Goal: Task Accomplishment & Management: Manage account settings

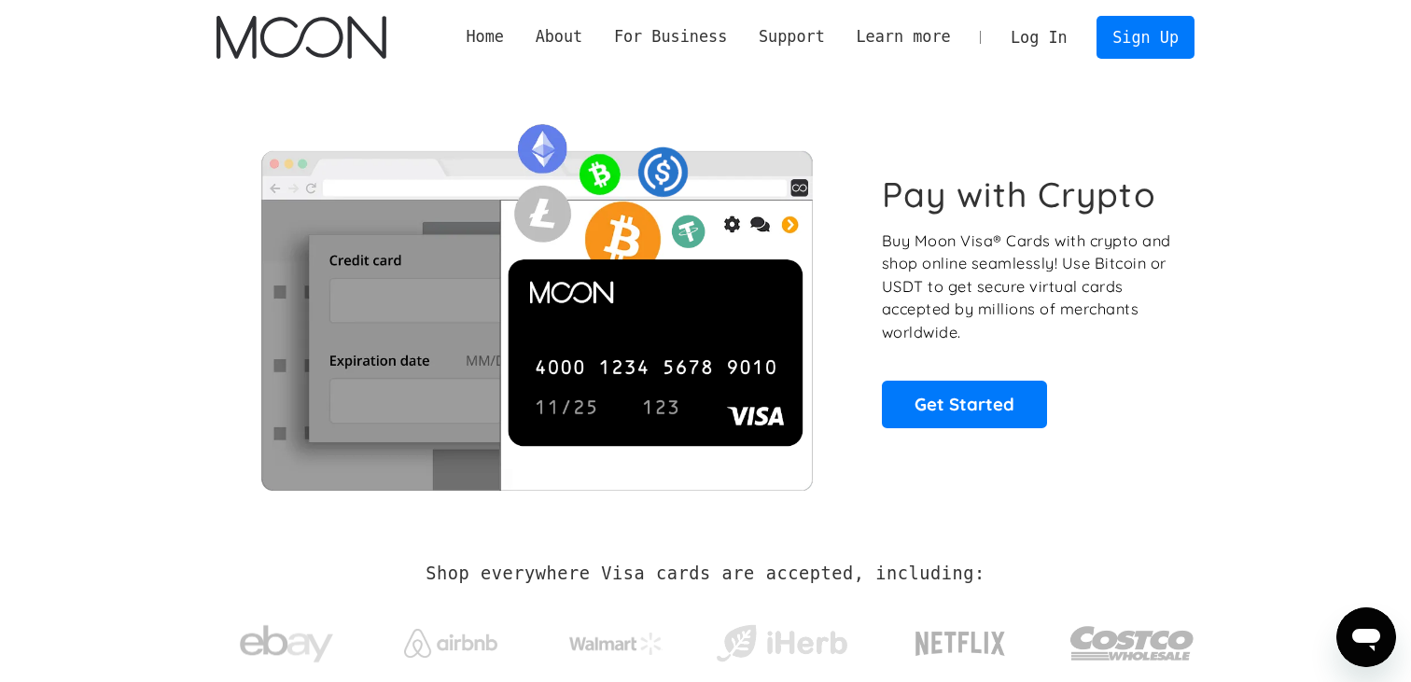
click at [1022, 38] on link "Log In" at bounding box center [1039, 37] width 88 height 41
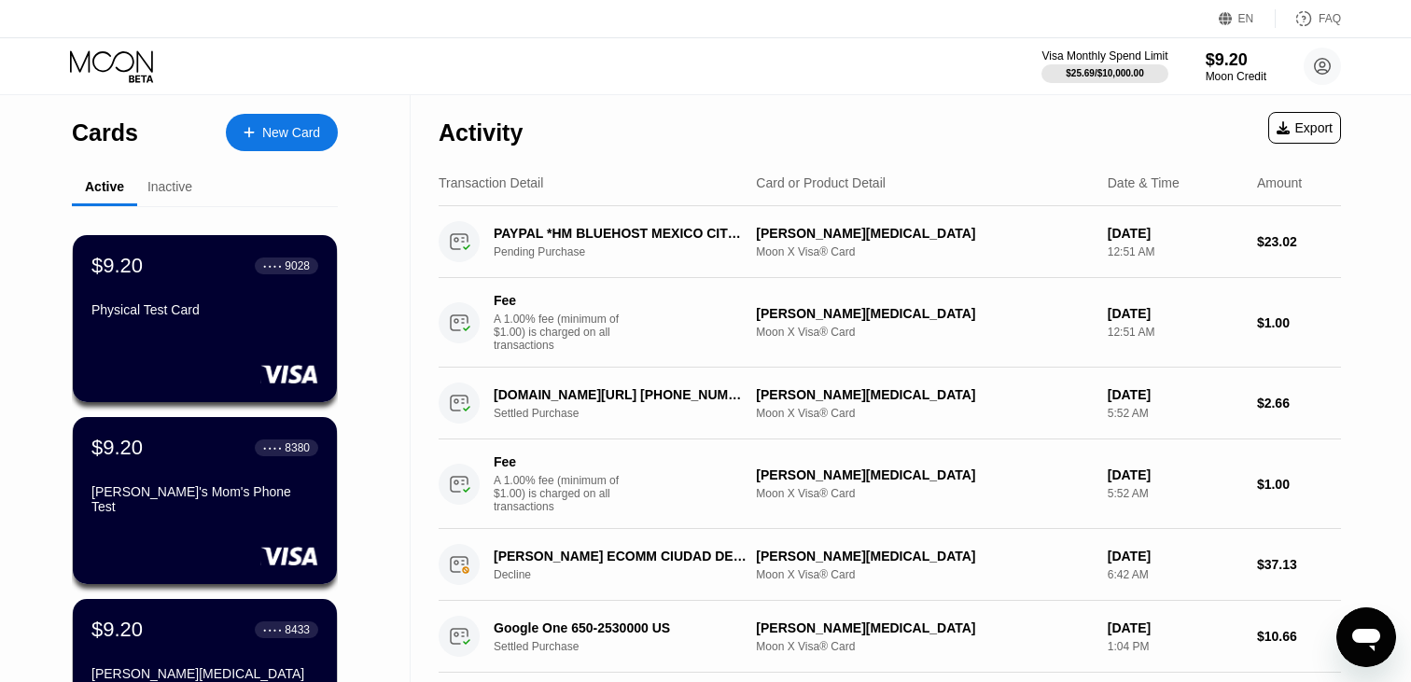
click at [687, 135] on div "Activity Export" at bounding box center [890, 127] width 903 height 65
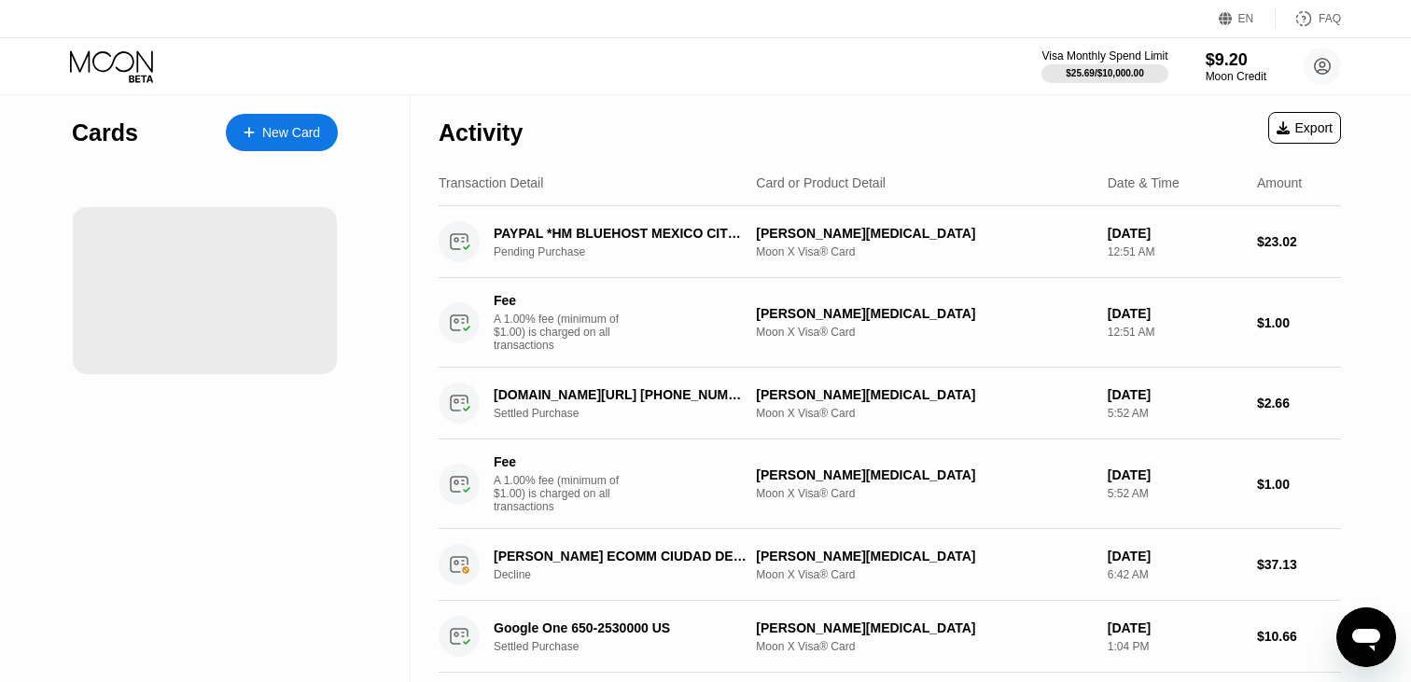
click at [279, 144] on div "New Card" at bounding box center [282, 132] width 112 height 37
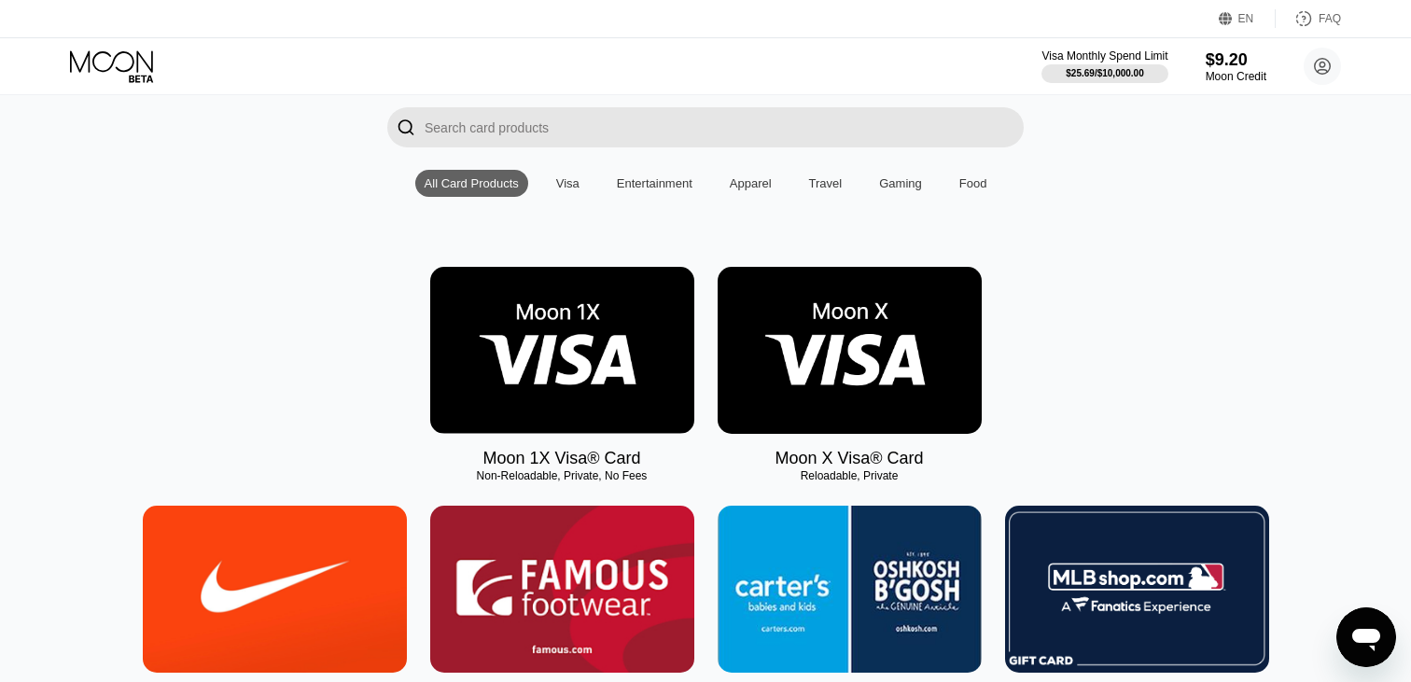
scroll to position [128, 0]
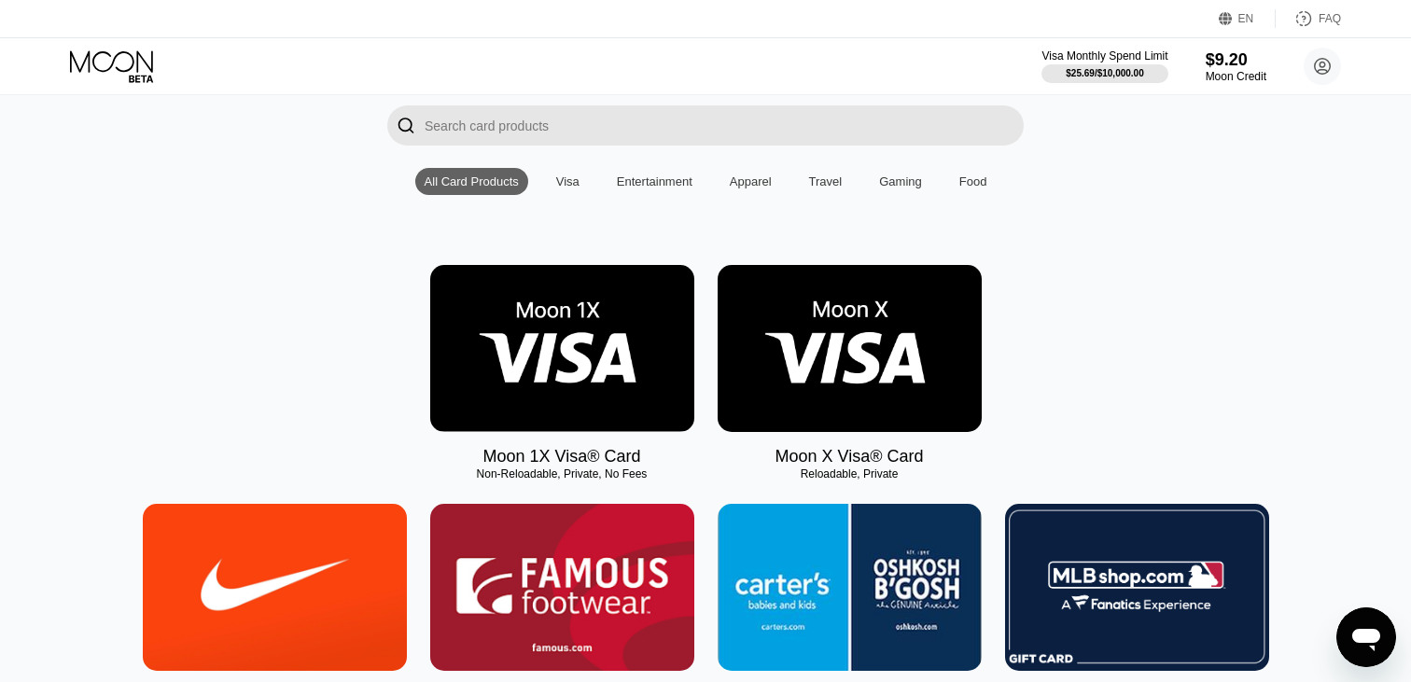
click at [1155, 380] on div "Moon 1X Visa® Card Non-Reloadable, Private, No Fees Moon X Visa® Card Reloadabl…" at bounding box center [705, 366] width 1355 height 202
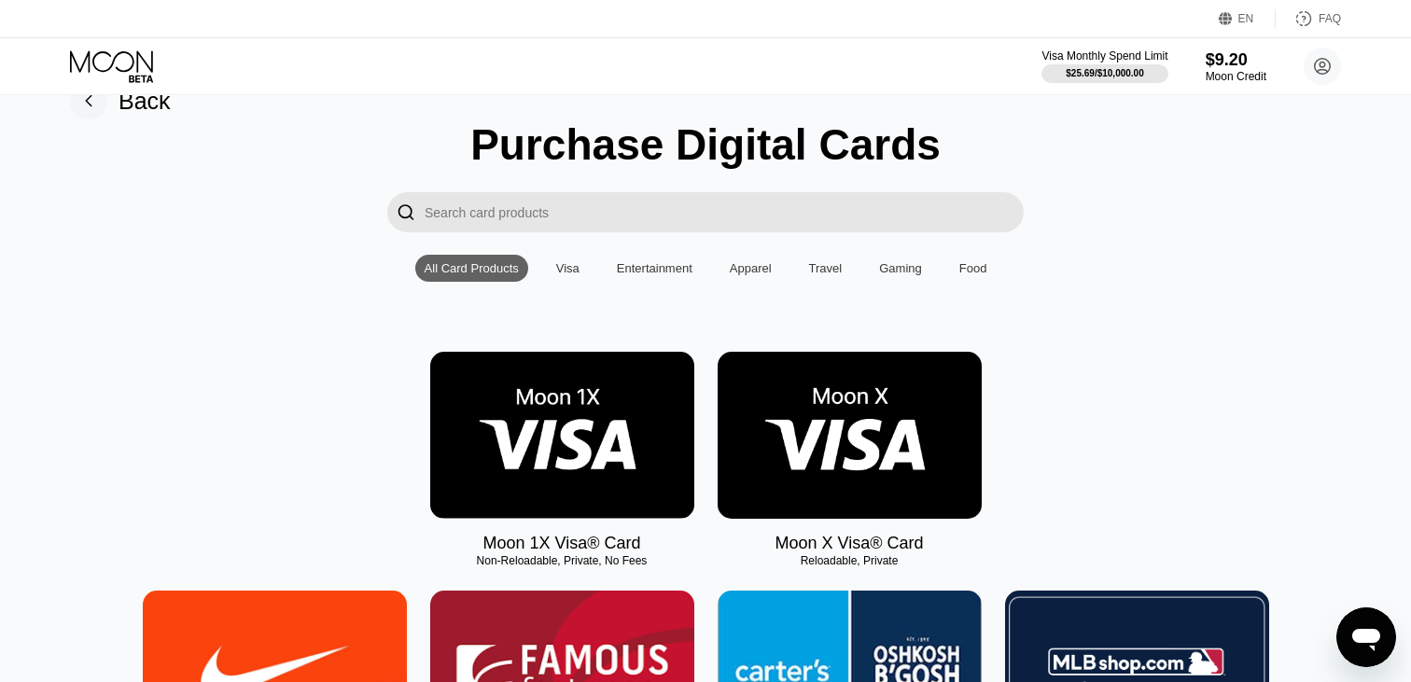
scroll to position [0, 0]
